Goal: Task Accomplishment & Management: Manage account settings

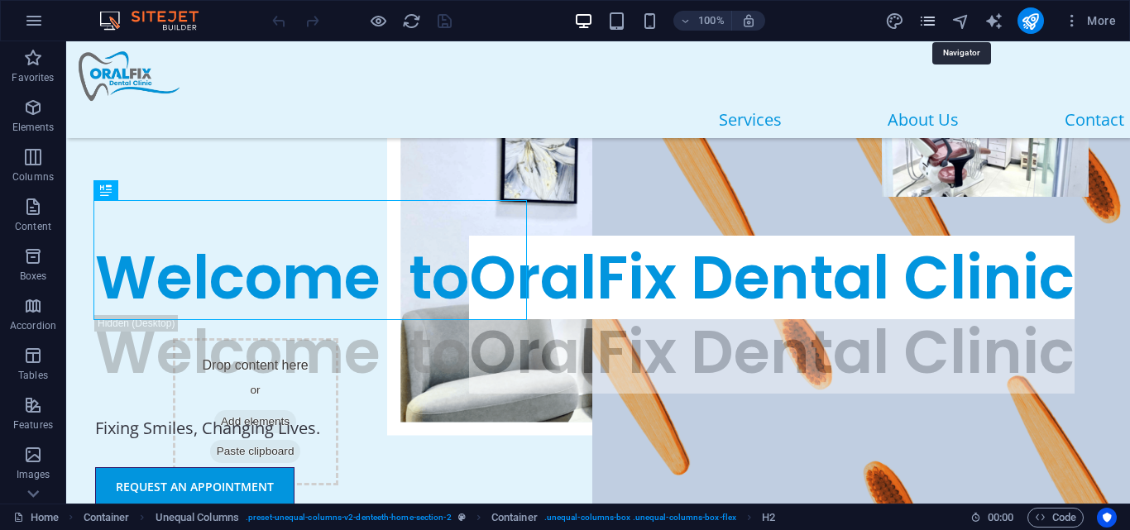
click at [0, 0] on icon "pages" at bounding box center [0, 0] width 0 height 0
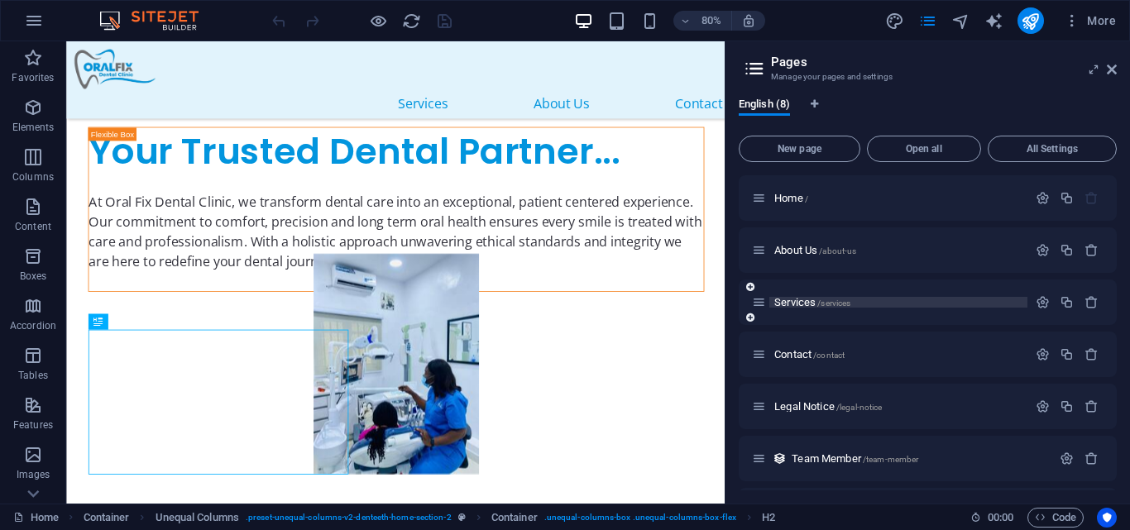
click at [798, 302] on span "Services /services" at bounding box center [812, 302] width 76 height 12
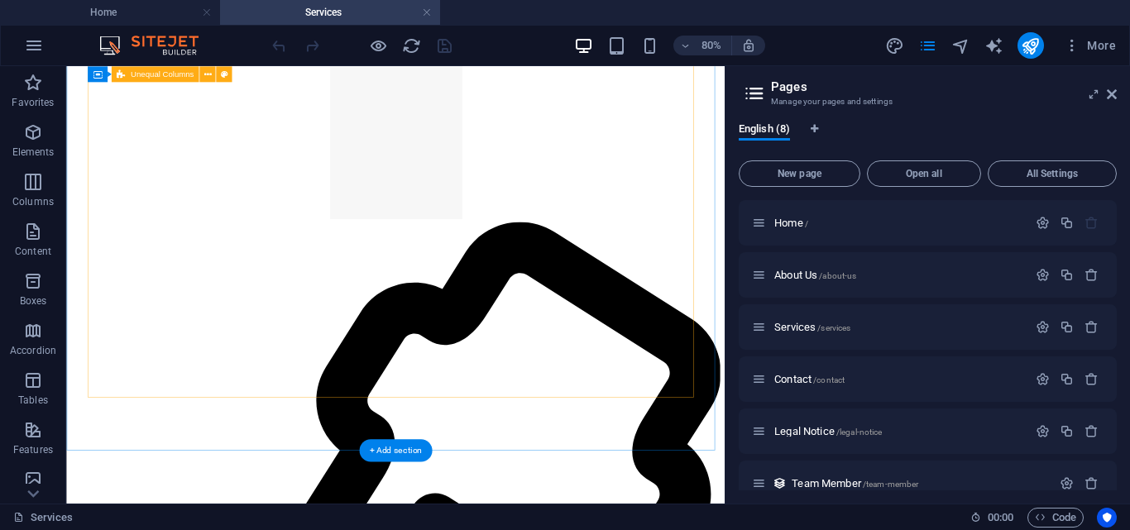
scroll to position [5160, 0]
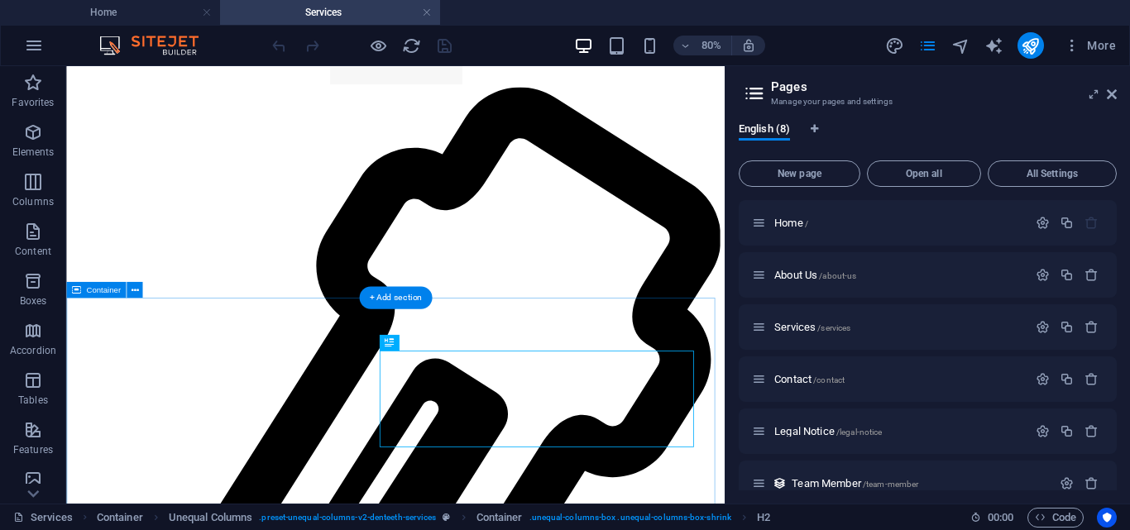
scroll to position [5375, 0]
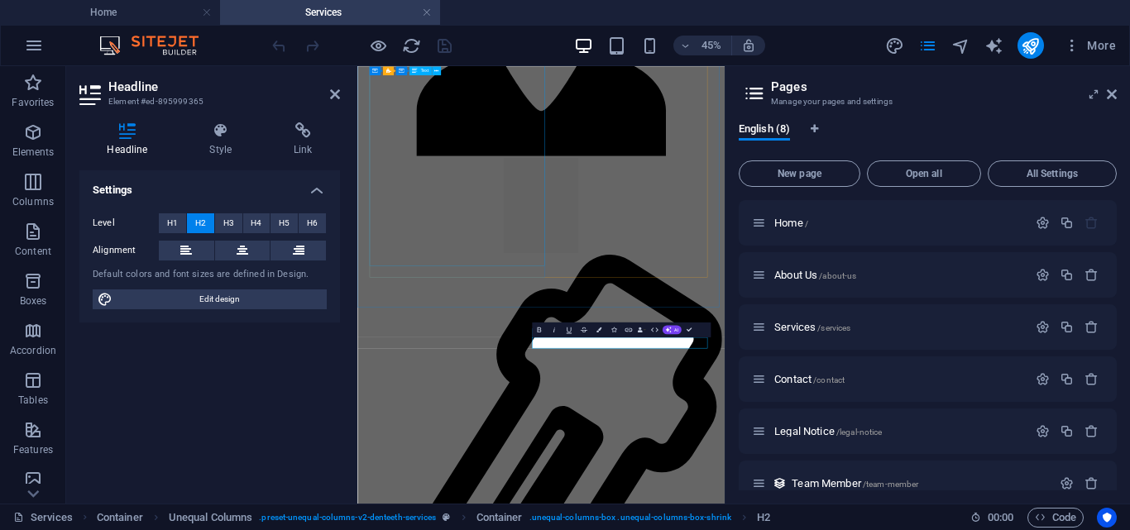
scroll to position [4983, 0]
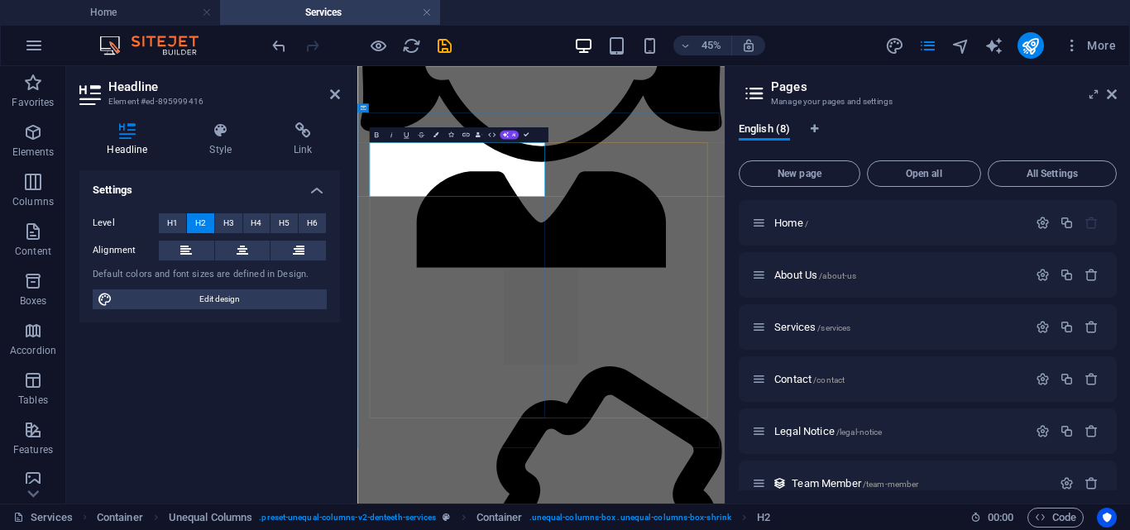
scroll to position [4856, 0]
drag, startPoint x: 588, startPoint y: 321, endPoint x: 502, endPoint y: 390, distance: 110.1
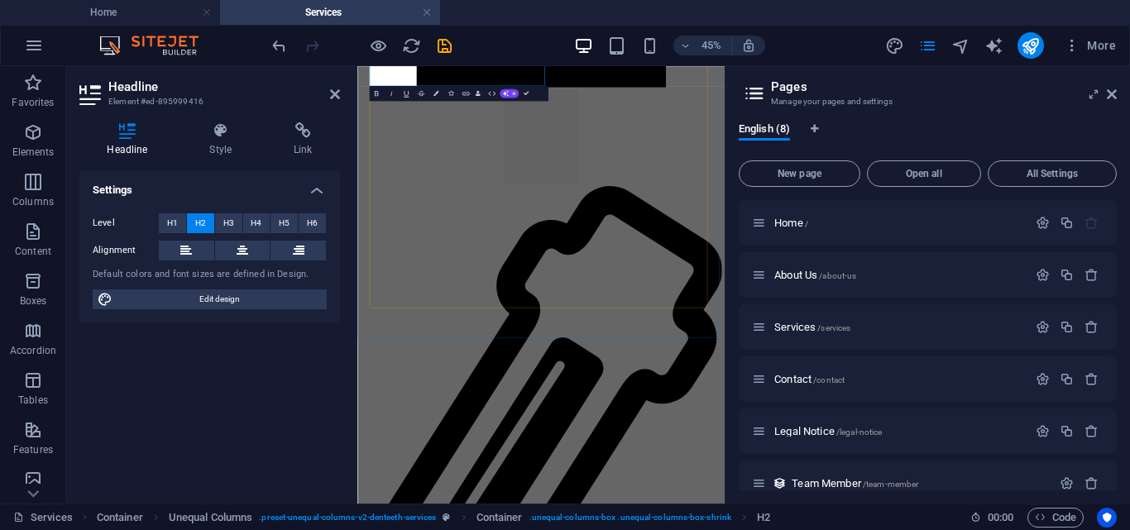
scroll to position [5259, 0]
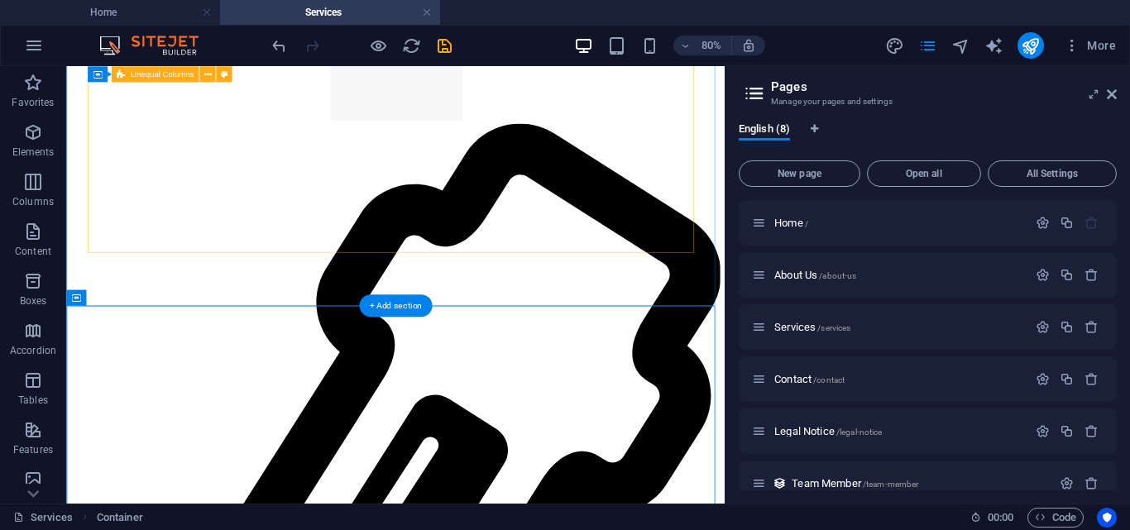
scroll to position [5164, 0]
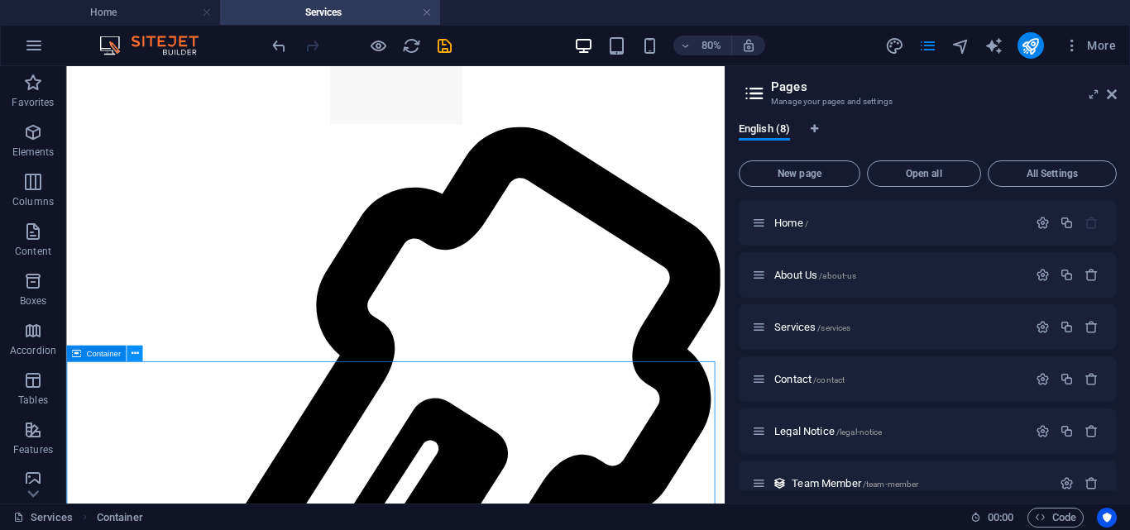
click at [0, 0] on icon at bounding box center [0, 0] width 0 height 0
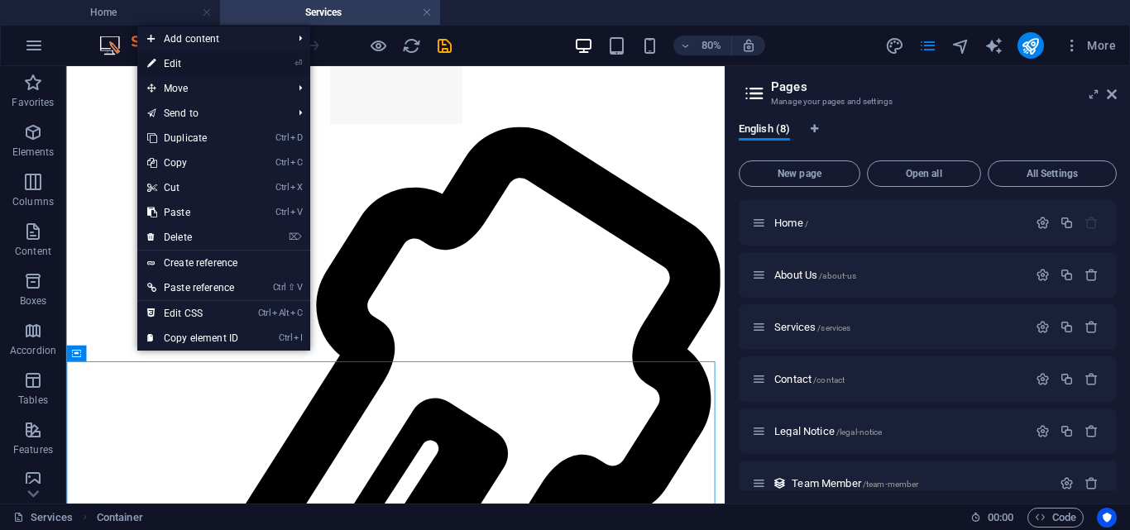
click at [169, 59] on link "⏎ Edit" at bounding box center [192, 63] width 111 height 25
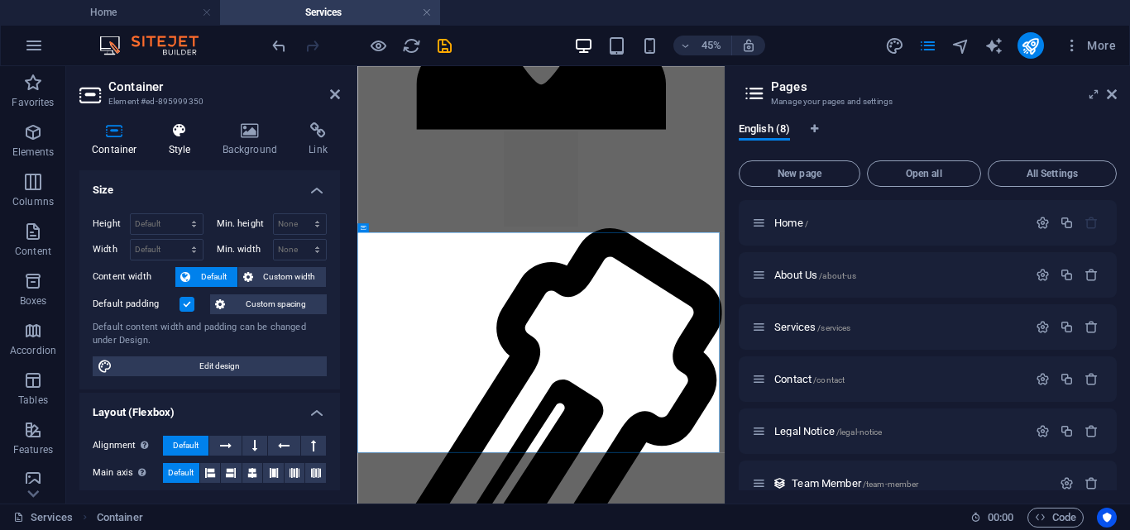
scroll to position [5397, 0]
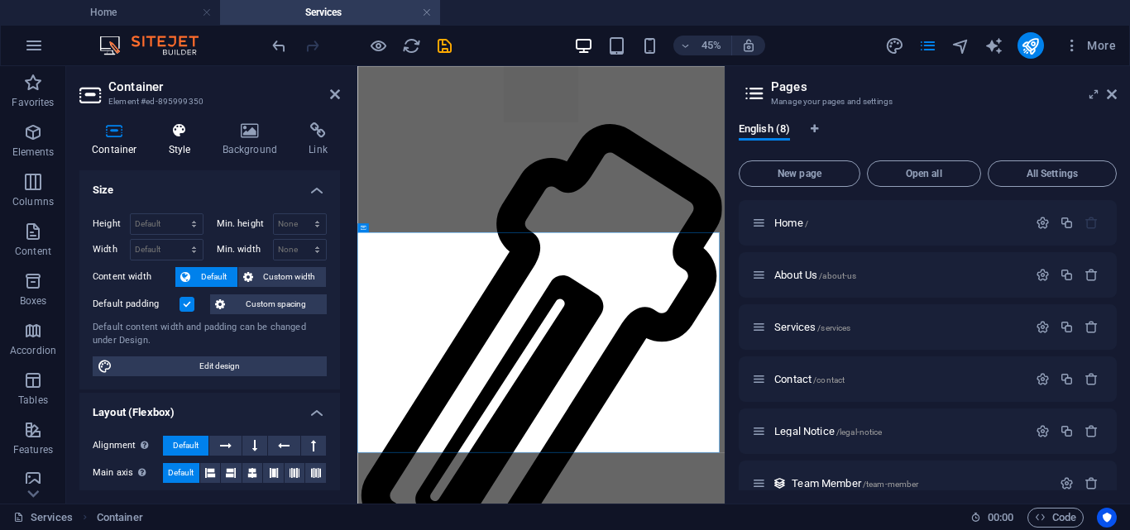
click at [177, 141] on h4 "Style" at bounding box center [183, 139] width 54 height 35
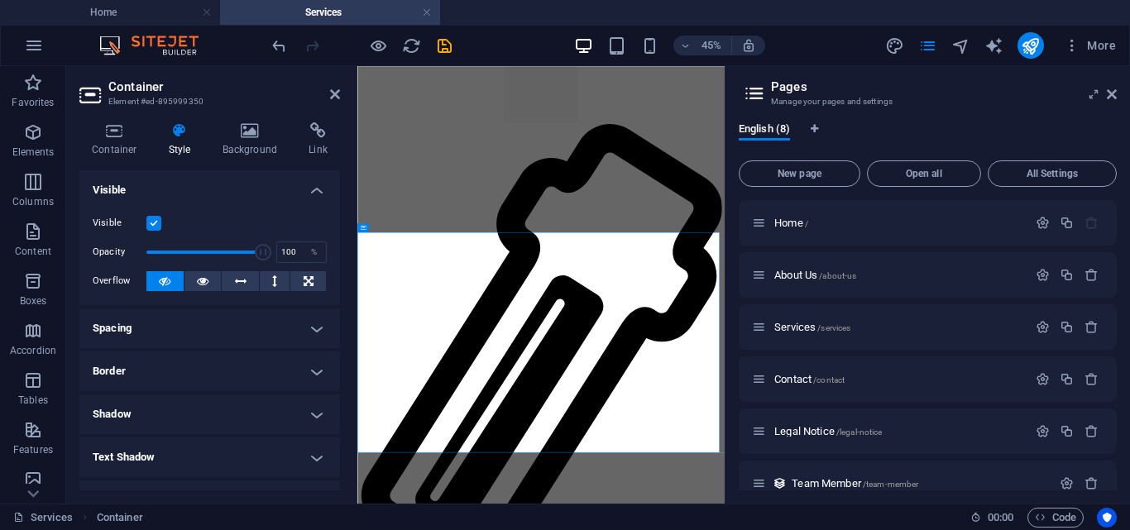
click at [148, 223] on label at bounding box center [153, 223] width 15 height 15
click at [0, 0] on input "Visible" at bounding box center [0, 0] width 0 height 0
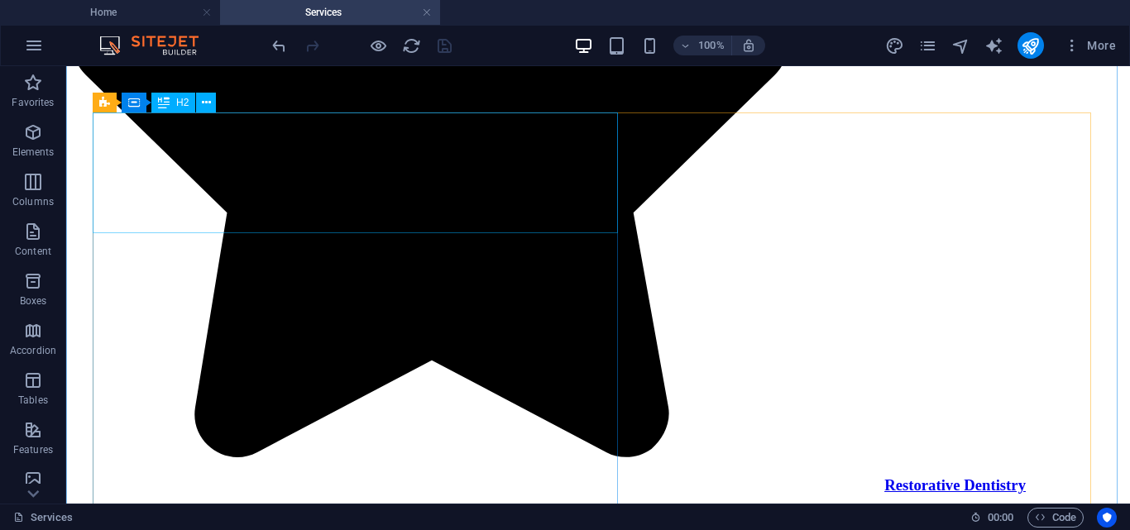
scroll to position [4396, 0]
